Goal: Complete application form: Complete application form

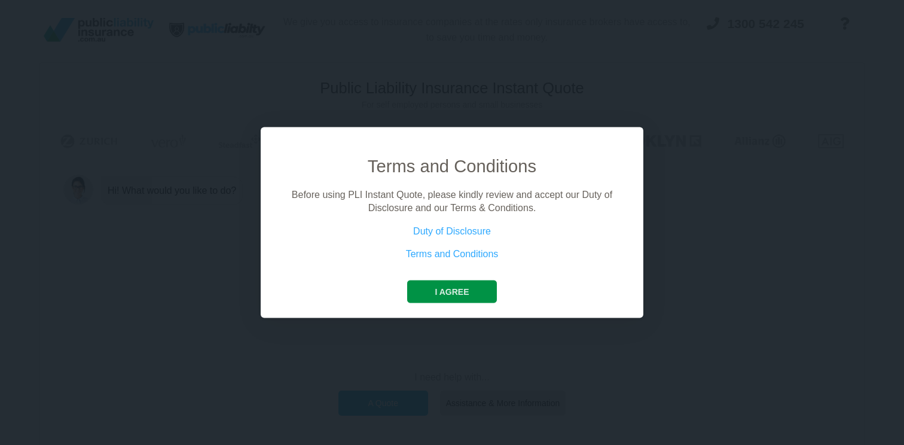
click at [457, 289] on button "I agree" at bounding box center [451, 291] width 89 height 23
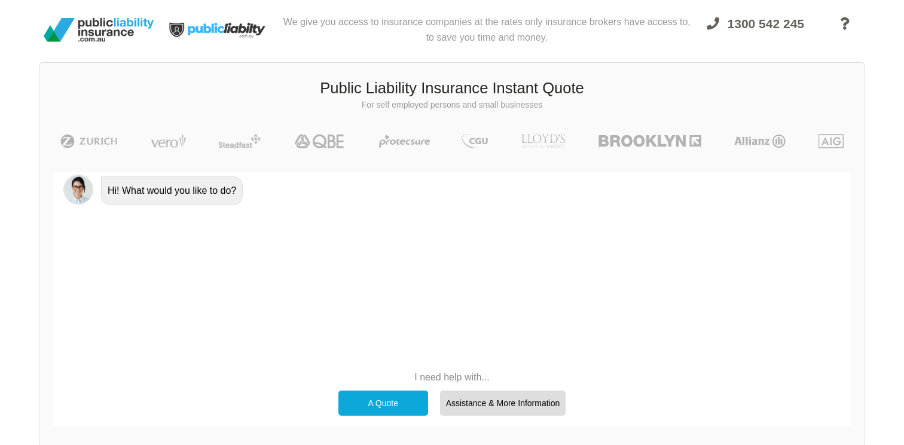
click at [368, 401] on div "A Quote" at bounding box center [383, 402] width 90 height 25
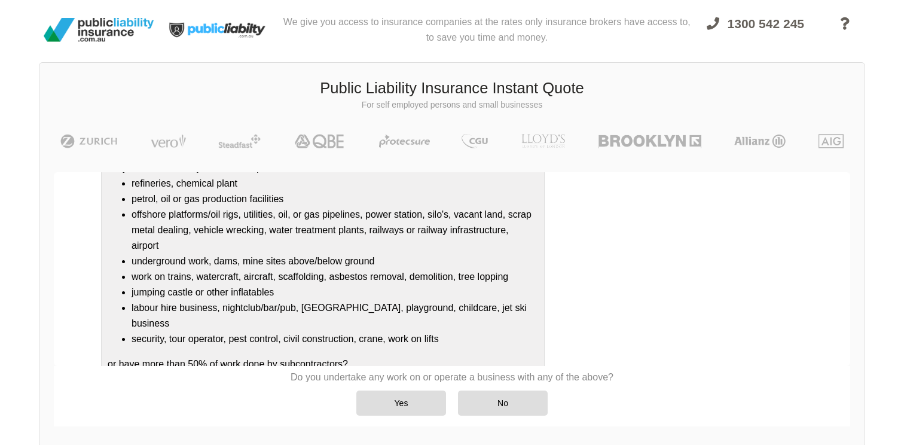
scroll to position [149, 0]
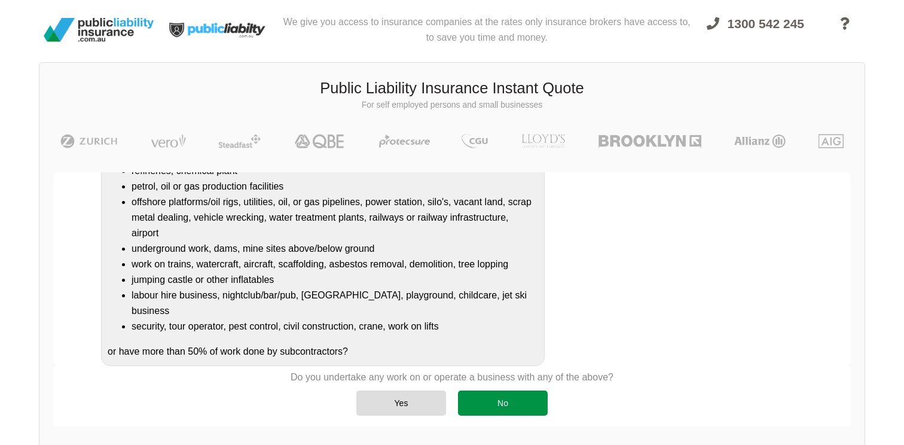
click at [490, 405] on div "No" at bounding box center [503, 402] width 90 height 25
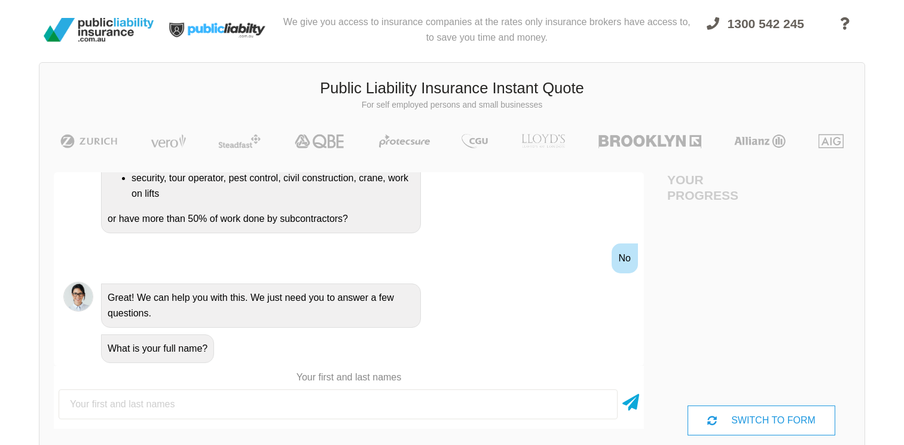
scroll to position [0, 0]
click at [559, 330] on div "What is your full name?" at bounding box center [349, 347] width 590 height 35
click at [630, 397] on icon at bounding box center [630, 400] width 17 height 22
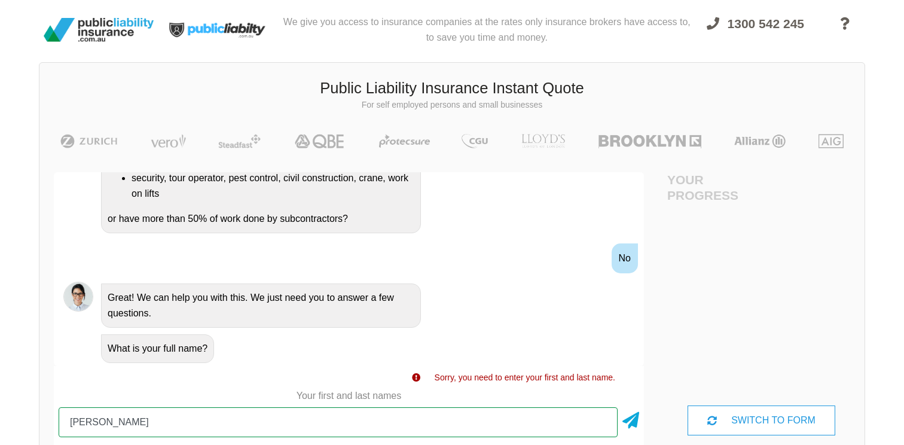
click at [420, 415] on input "[PERSON_NAME]" at bounding box center [338, 422] width 559 height 30
click at [400, 428] on input "[PERSON_NAME]" at bounding box center [338, 422] width 559 height 30
type input "[PERSON_NAME]"
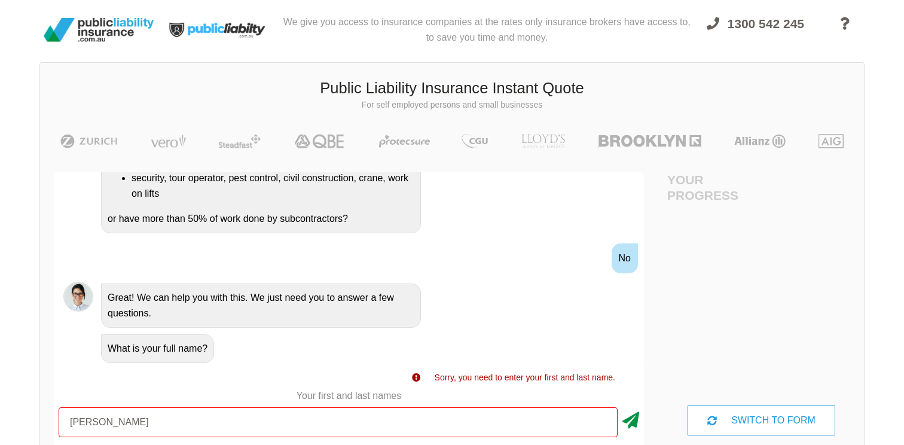
click at [634, 421] on icon at bounding box center [630, 418] width 17 height 22
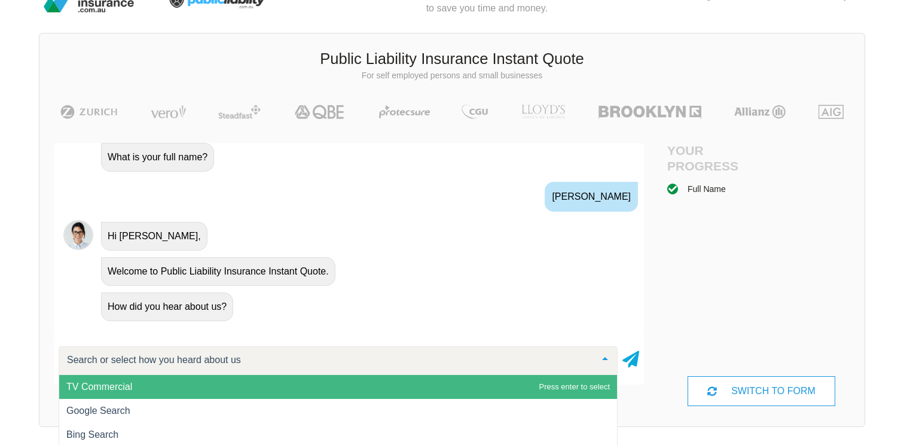
scroll to position [43, 0]
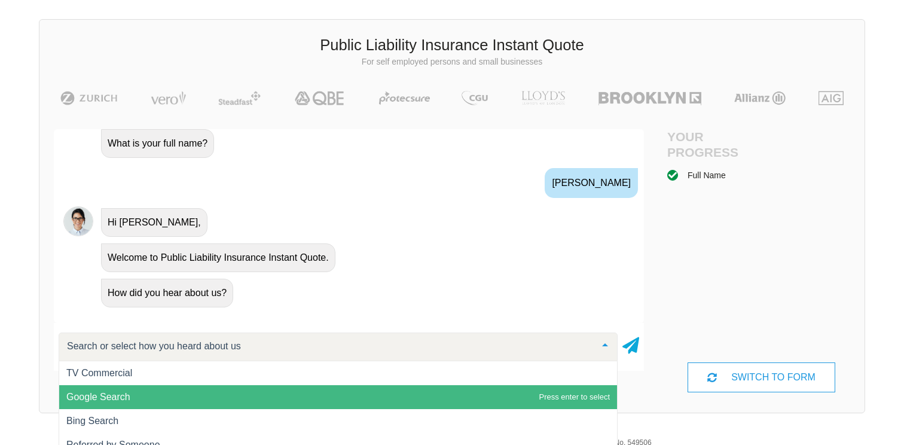
click at [437, 400] on span "Google Search" at bounding box center [338, 397] width 558 height 24
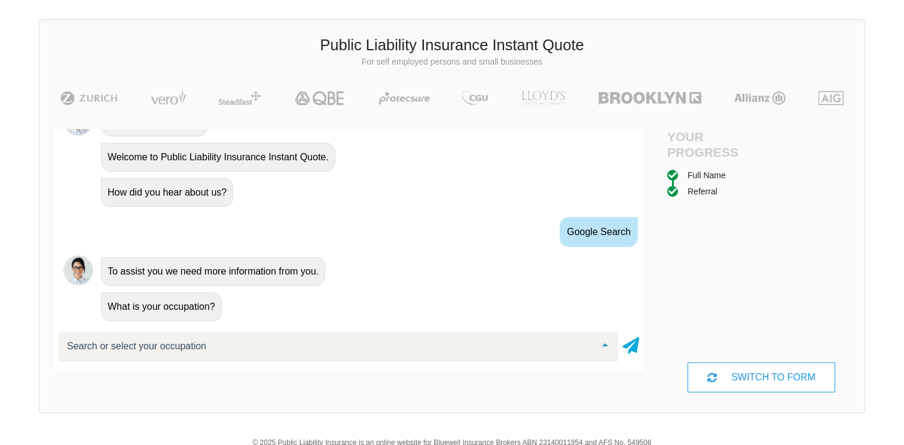
scroll to position [577, 0]
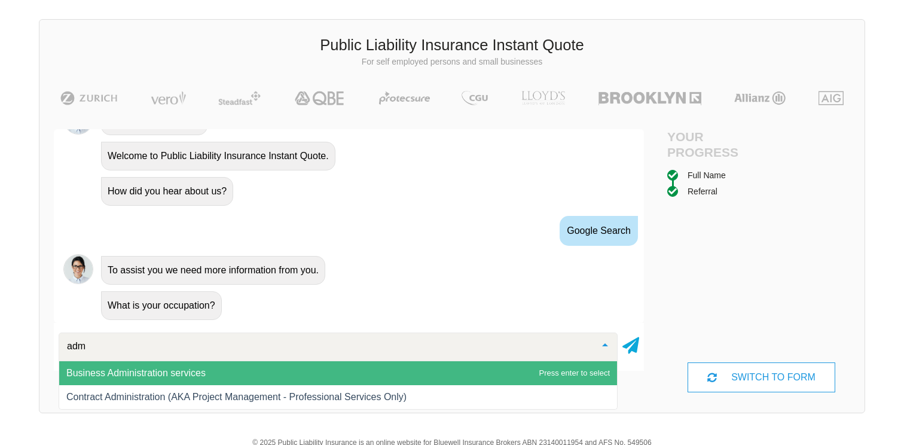
type input "admi"
click at [379, 372] on span "Business Administration services" at bounding box center [338, 373] width 558 height 24
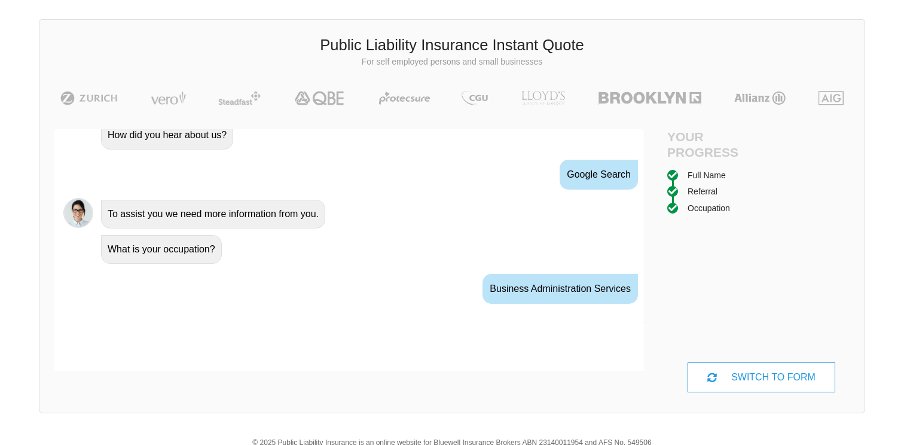
scroll to position [656, 0]
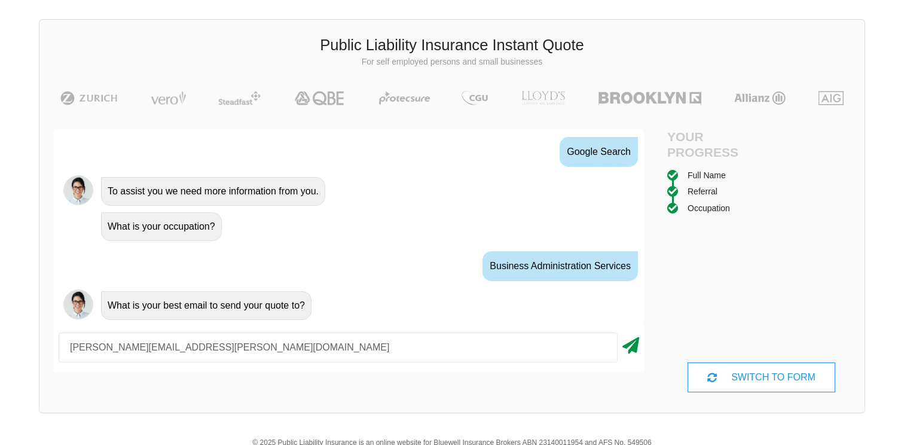
type input "[PERSON_NAME][EMAIL_ADDRESS][PERSON_NAME][DOMAIN_NAME]"
click at [630, 342] on icon at bounding box center [630, 343] width 17 height 22
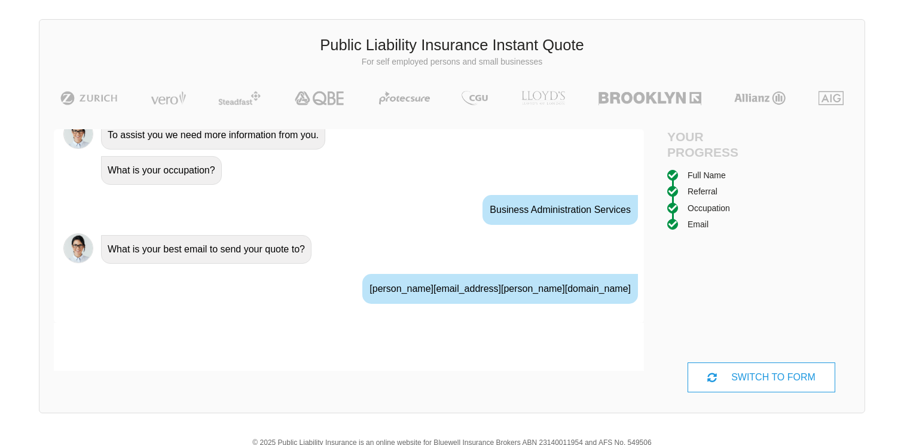
scroll to position [734, 0]
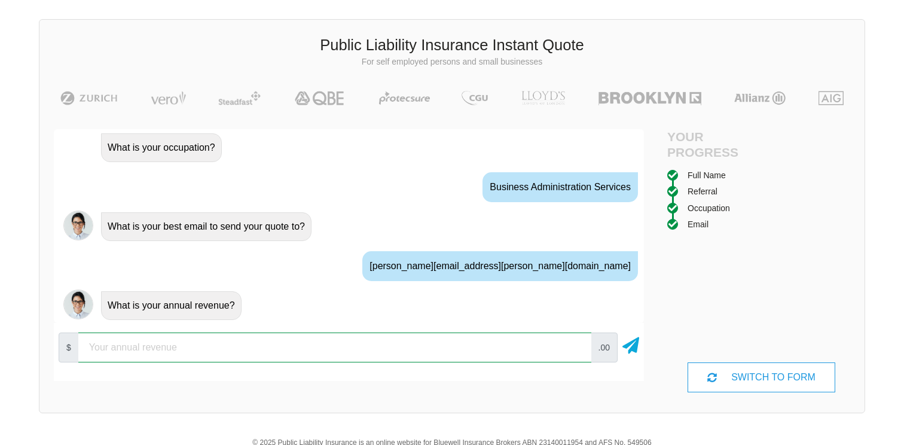
click at [327, 347] on input "number" at bounding box center [334, 347] width 513 height 30
type input "45000"
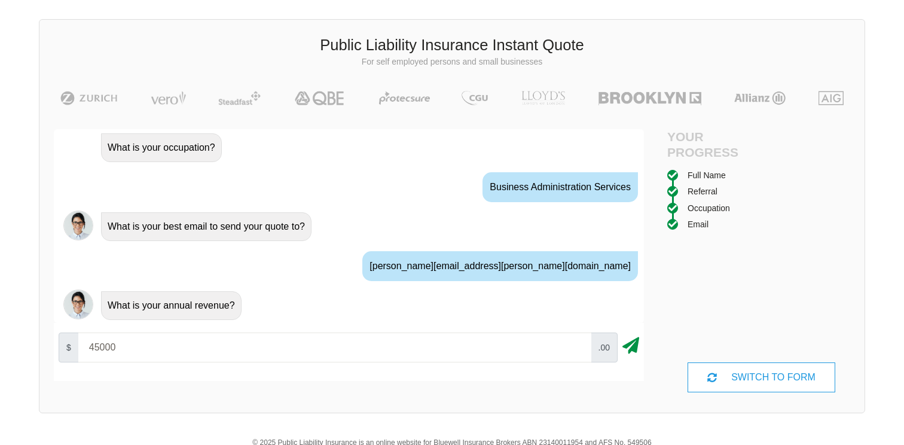
click at [632, 348] on icon at bounding box center [630, 343] width 17 height 22
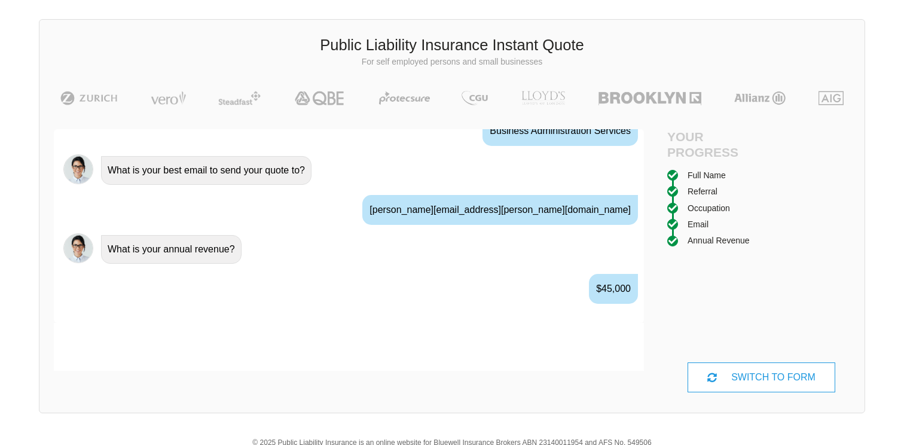
scroll to position [813, 0]
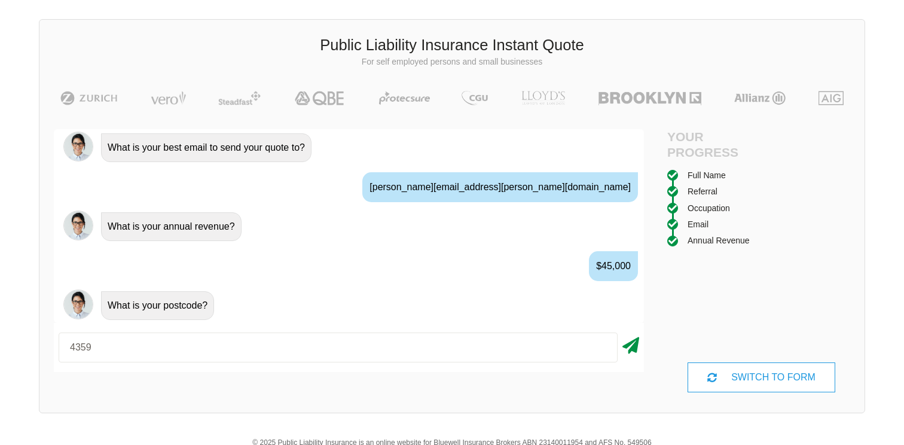
type input "4359"
click at [632, 345] on icon at bounding box center [630, 343] width 17 height 22
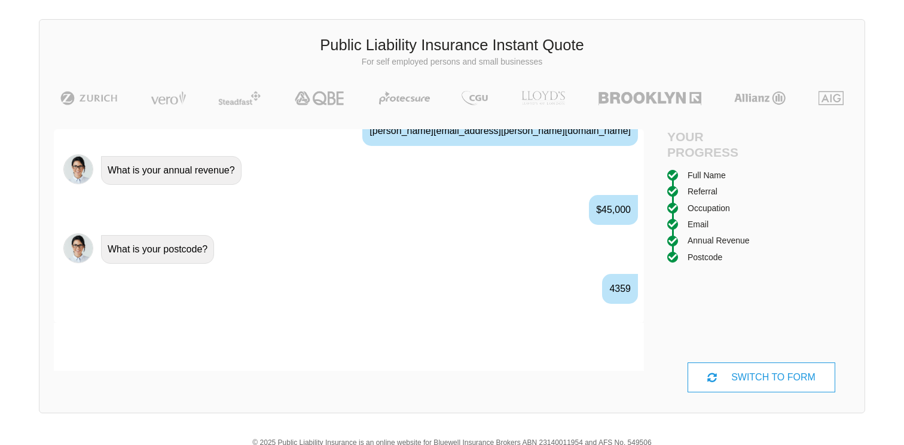
scroll to position [892, 0]
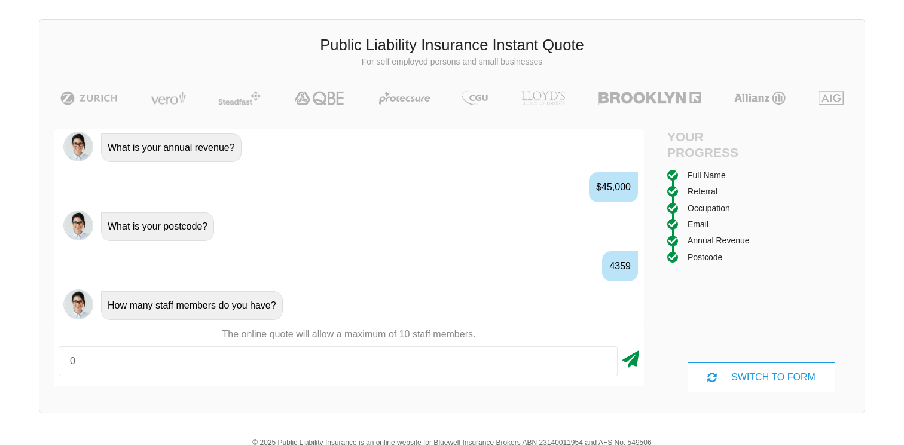
type input "0"
click at [630, 357] on icon at bounding box center [630, 357] width 17 height 22
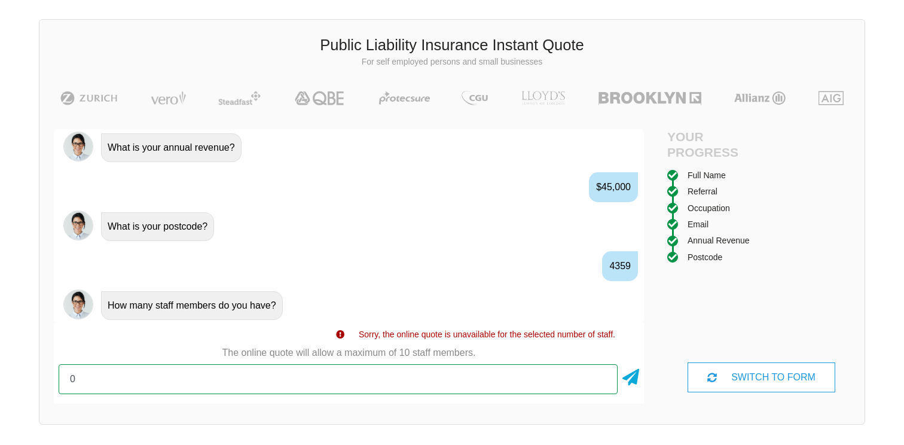
click at [577, 377] on input "0" at bounding box center [338, 379] width 559 height 30
type input "1"
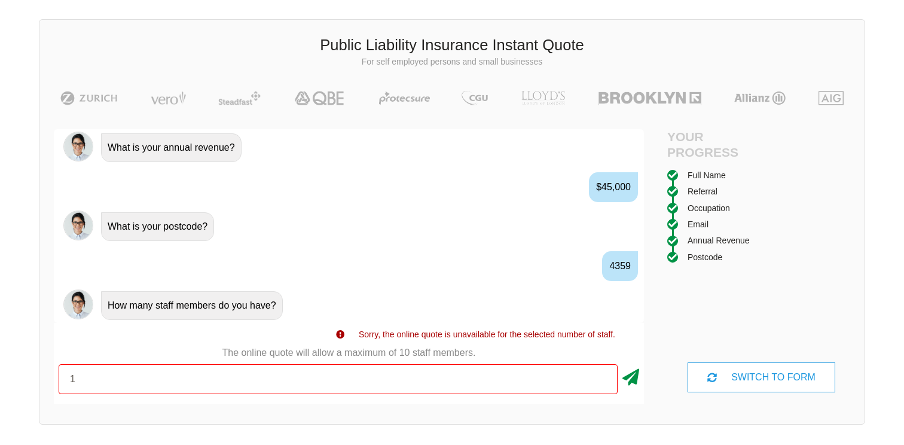
click at [630, 381] on icon at bounding box center [630, 375] width 17 height 22
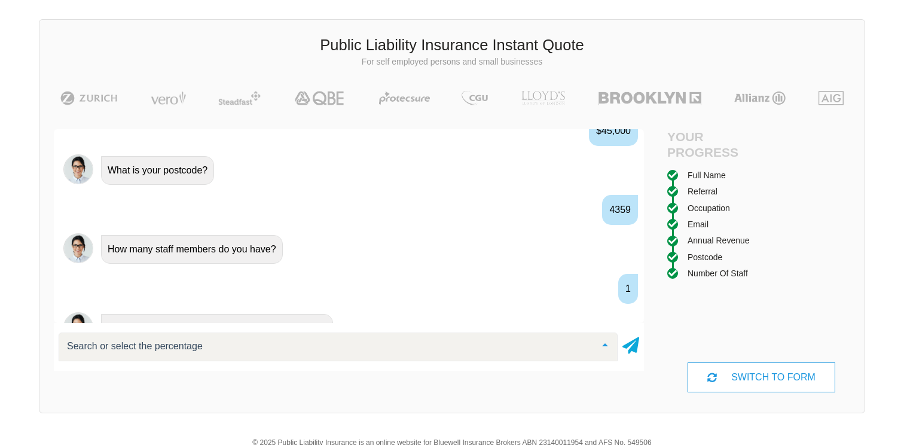
scroll to position [971, 0]
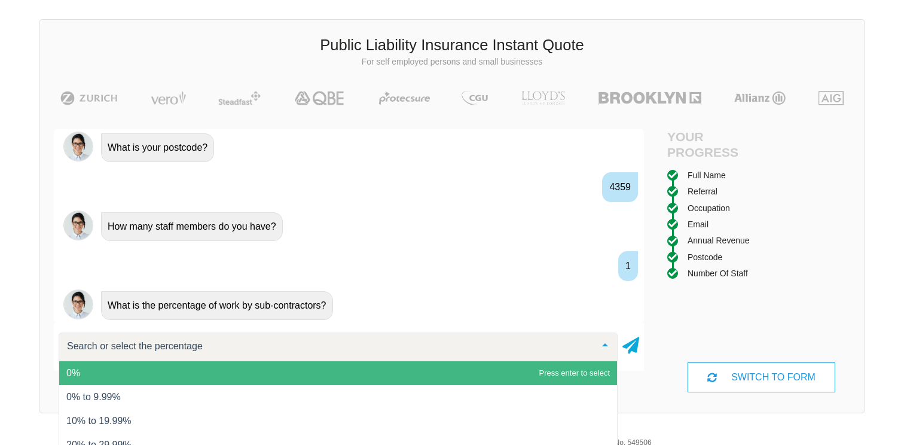
click at [562, 375] on span "0%" at bounding box center [338, 373] width 558 height 24
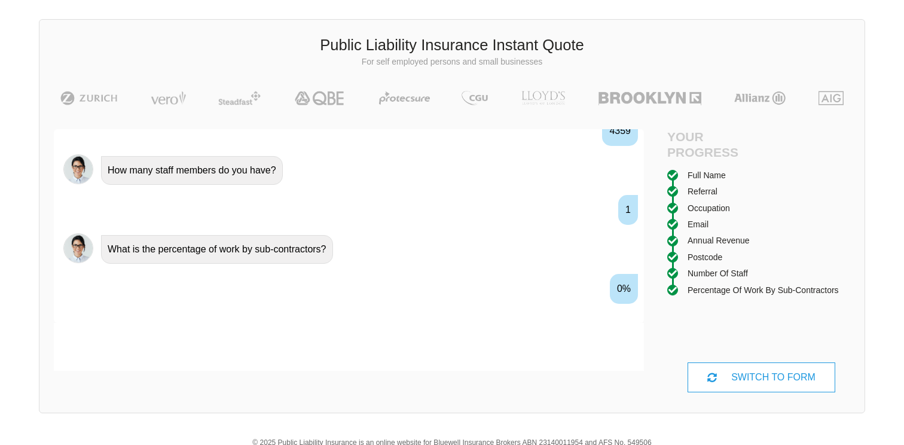
scroll to position [1050, 0]
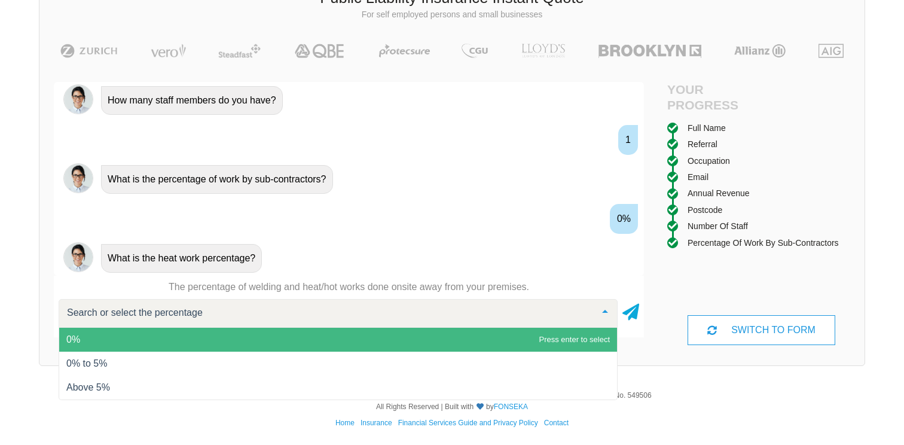
click at [593, 338] on span "0%" at bounding box center [338, 339] width 558 height 24
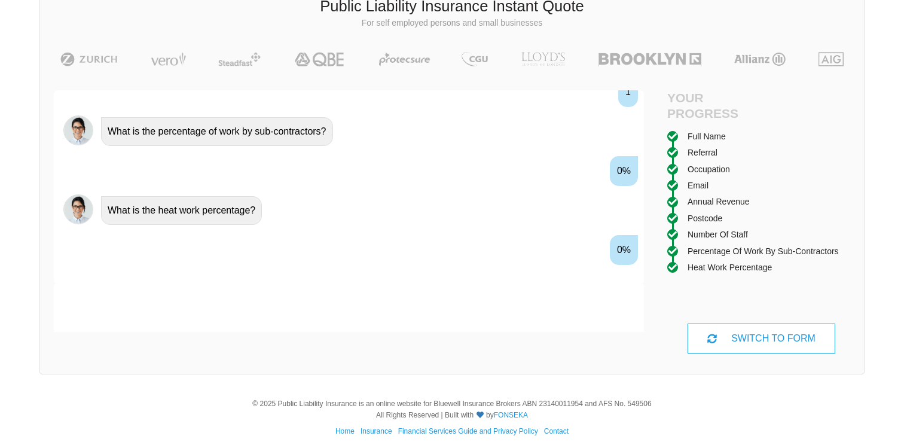
scroll to position [1129, 0]
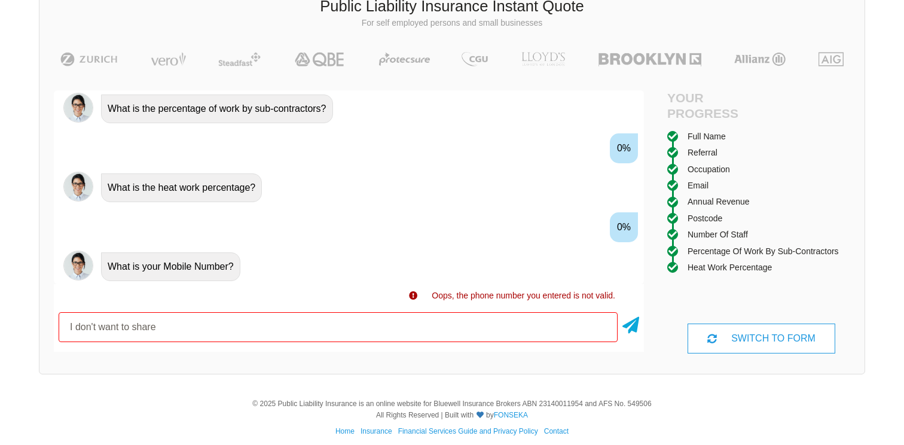
click at [591, 336] on input "I don't want to share" at bounding box center [338, 327] width 559 height 30
click at [542, 329] on input "I don't want to share" at bounding box center [338, 327] width 559 height 30
type input "0400000000"
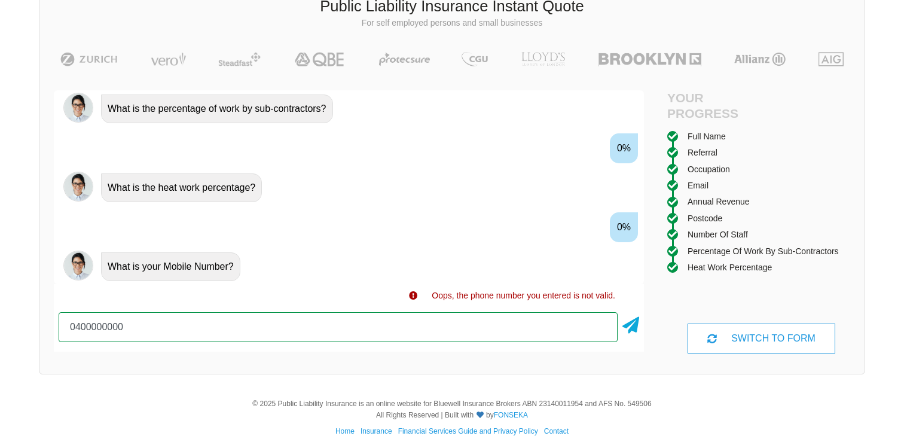
click at [586, 335] on input "0400000000" at bounding box center [338, 327] width 559 height 30
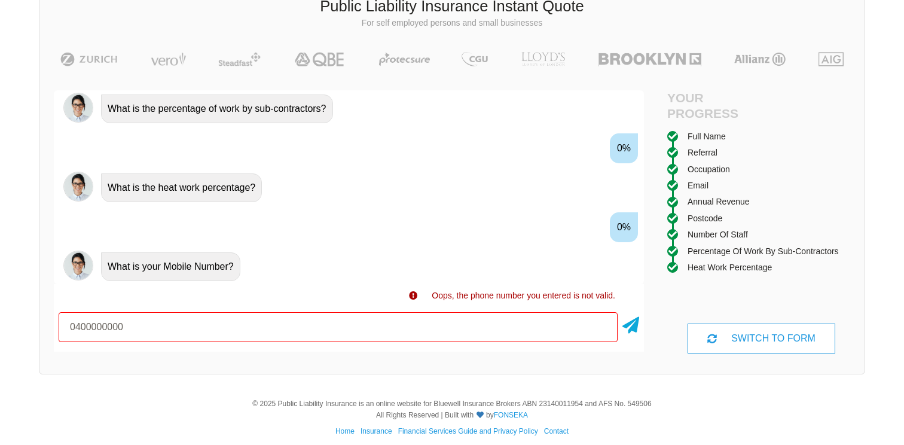
click at [626, 335] on div at bounding box center [630, 327] width 17 height 30
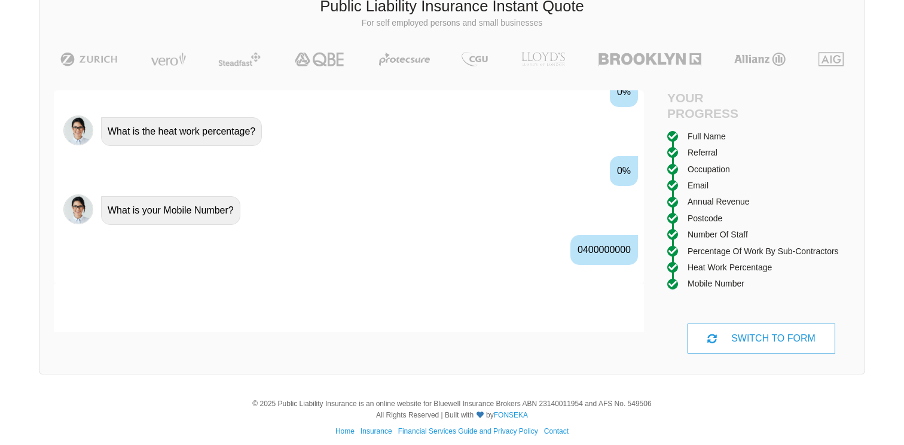
scroll to position [1208, 0]
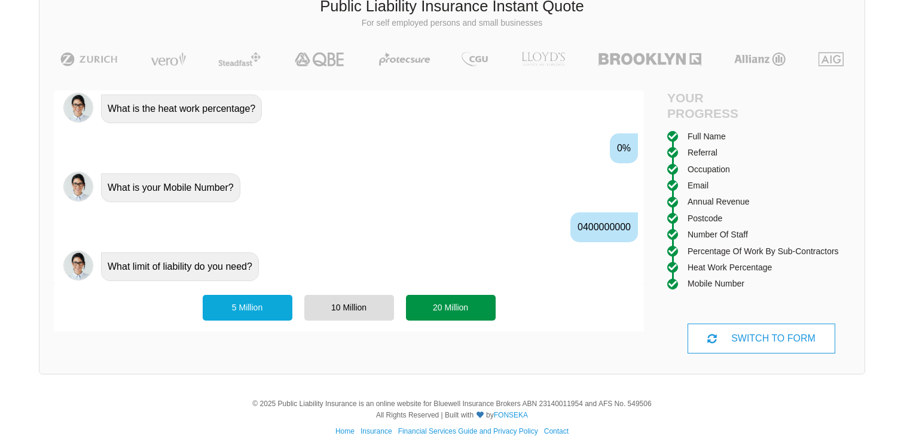
click at [458, 305] on div "20 Million" at bounding box center [451, 307] width 90 height 25
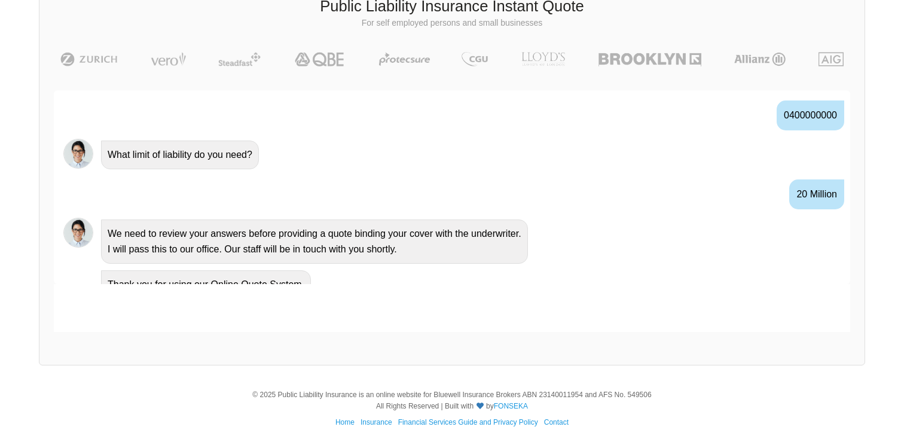
scroll to position [1275, 0]
